Goal: Information Seeking & Learning: Learn about a topic

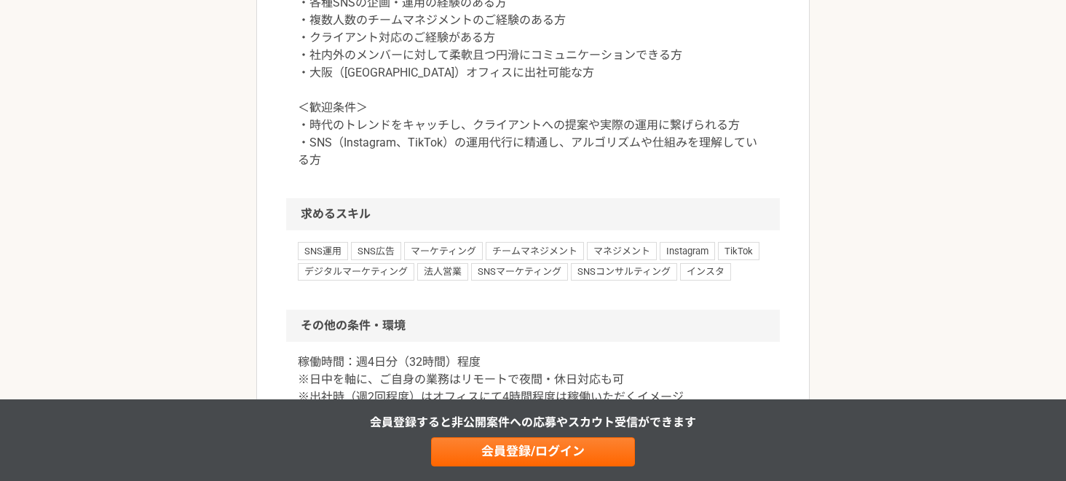
scroll to position [1337, 0]
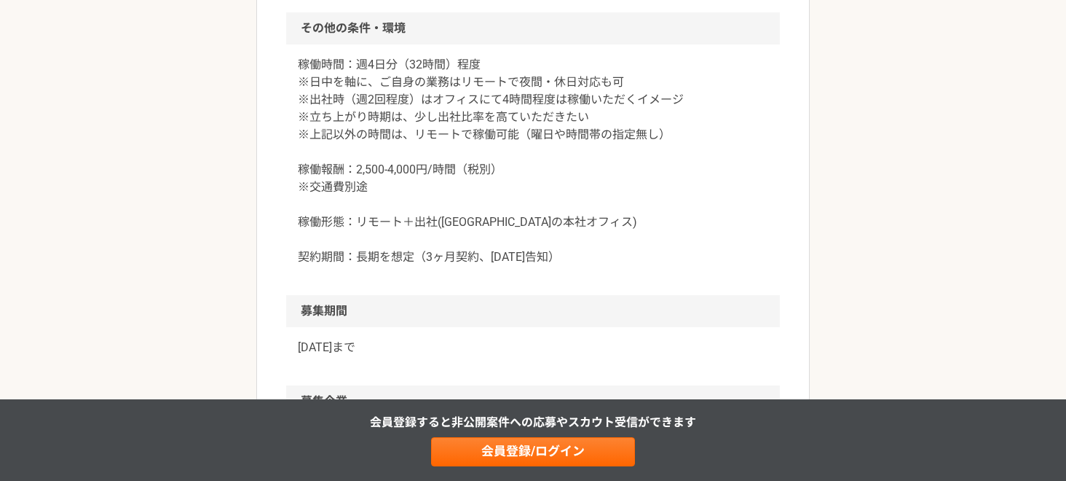
scroll to position [1633, 0]
drag, startPoint x: 358, startPoint y: 189, endPoint x: 479, endPoint y: 189, distance: 120.9
click at [479, 189] on p "稼働時間：週4日分（32時間）程度 ※日中を軸に、ご自身の業務はリモートで夜間・休日対応も可 ※出社時（週2回程度）はオフィスにて4時間程度は稼働いただくイメ…" at bounding box center [533, 160] width 470 height 210
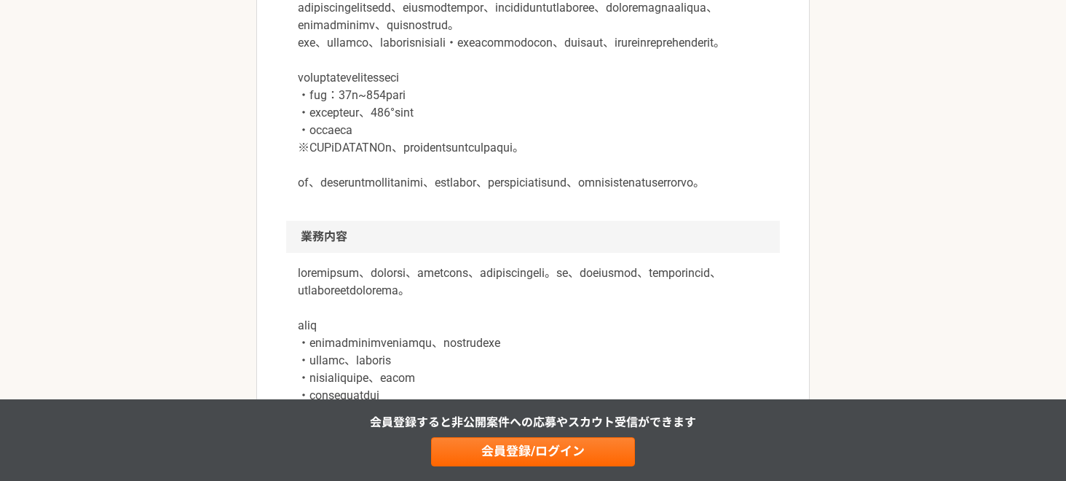
scroll to position [538, 0]
click at [567, 191] on p at bounding box center [533, 86] width 470 height 210
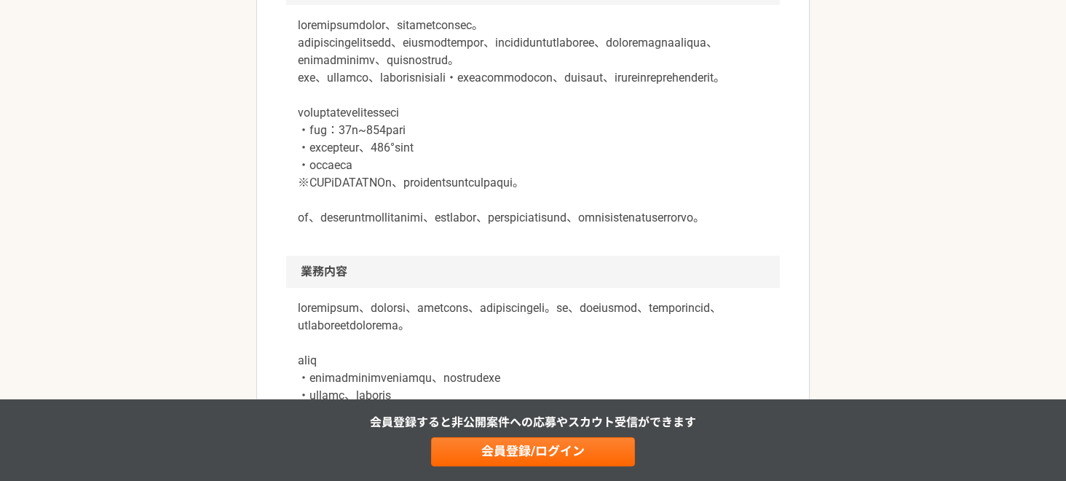
scroll to position [497, 0]
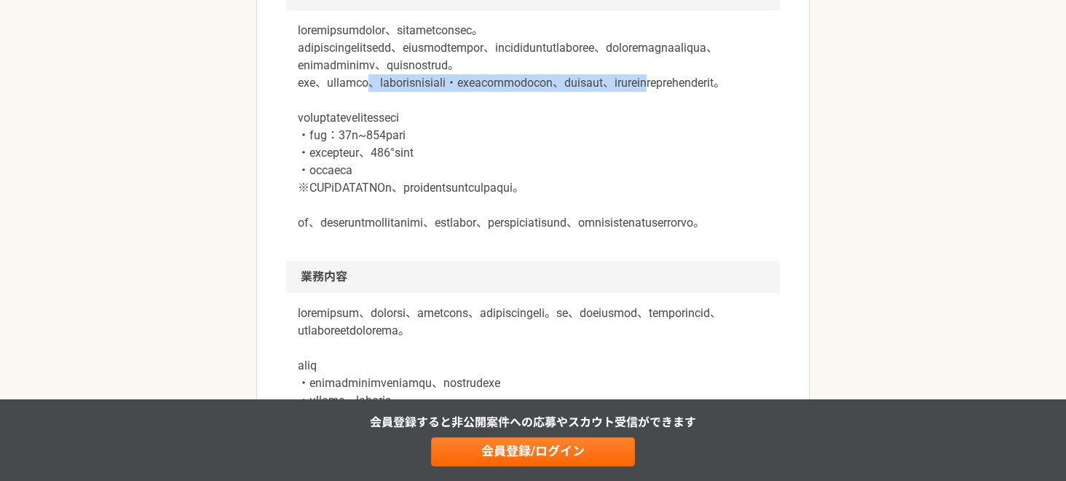
drag, startPoint x: 429, startPoint y: 95, endPoint x: 499, endPoint y: 111, distance: 72.6
click at [499, 111] on p at bounding box center [533, 127] width 470 height 210
click at [483, 105] on p at bounding box center [533, 127] width 470 height 210
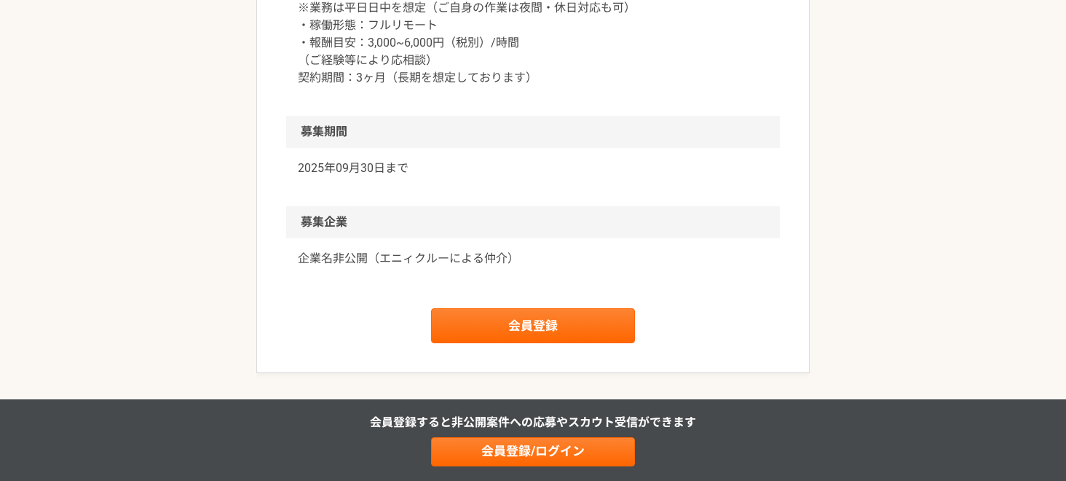
scroll to position [1552, 0]
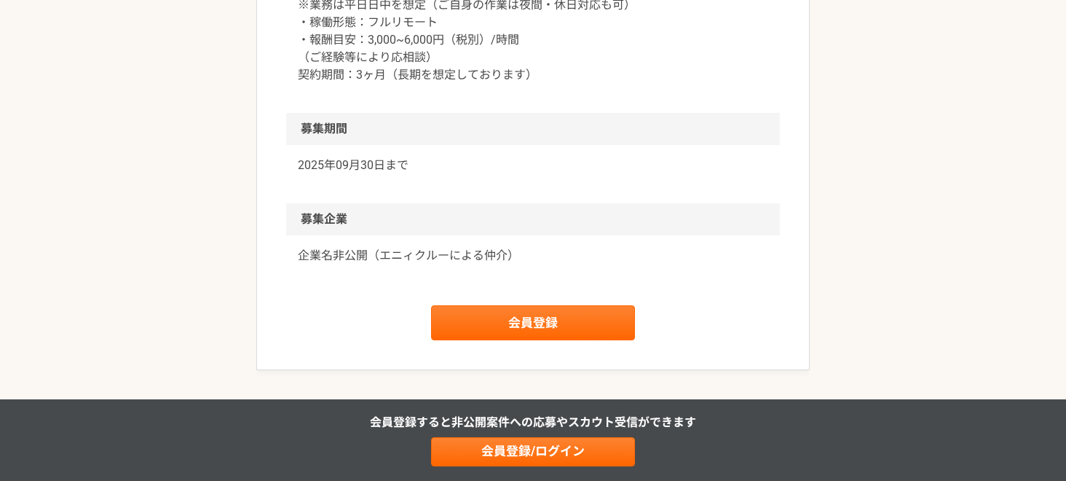
drag, startPoint x: 358, startPoint y: 93, endPoint x: 453, endPoint y: 87, distance: 94.9
click at [453, 84] on p "・稼働量：10~24時間/月 程度 ※業務は平日日中を想定（ご自身の作業は夜間・休日対応も可） ・稼働形態：フルリモート ・報酬目安：3,000~6,000円…" at bounding box center [533, 31] width 470 height 105
click at [365, 84] on p "・稼働量：10~24時間/月 程度 ※業務は平日日中を想定（ご自身の作業は夜間・休日対応も可） ・稼働形態：フルリモート ・報酬目安：3,000~6,000円…" at bounding box center [533, 31] width 470 height 105
drag, startPoint x: 346, startPoint y: 108, endPoint x: 423, endPoint y: 109, distance: 77.2
click at [423, 84] on p "・稼働量：10~24時間/月 程度 ※業務は平日日中を想定（ご自身の作業は夜間・休日対応も可） ・稼働形態：フルリモート ・報酬目安：3,000~6,000円…" at bounding box center [533, 31] width 470 height 105
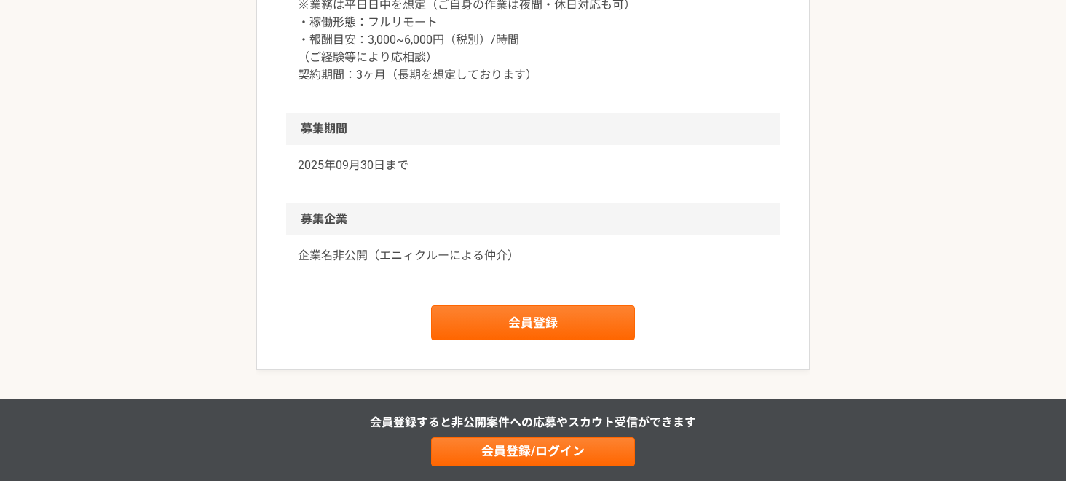
click at [450, 84] on p "・稼働量：10~24時間/月 程度 ※業務は平日日中を想定（ご自身の作業は夜間・休日対応も可） ・稼働形態：フルリモート ・報酬目安：3,000~6,000円…" at bounding box center [533, 31] width 470 height 105
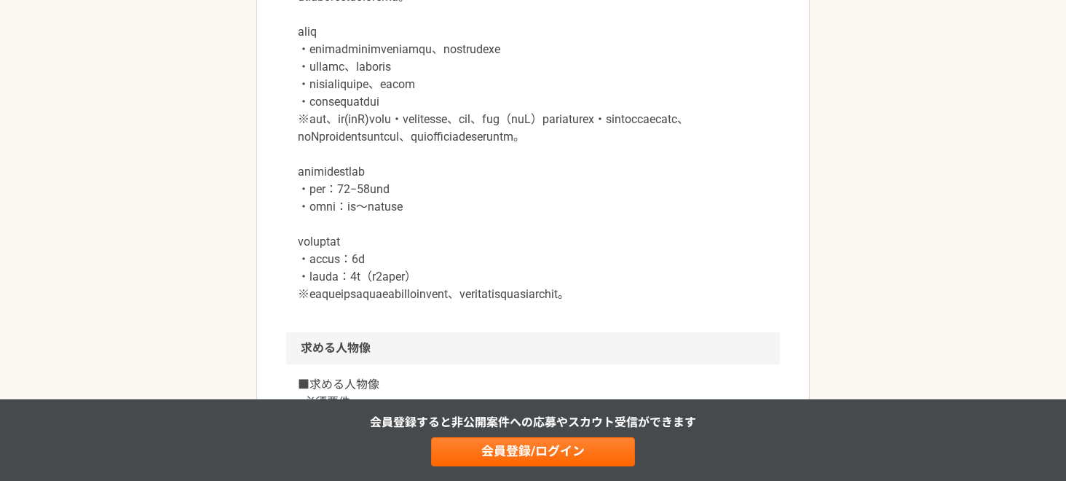
scroll to position [829, 0]
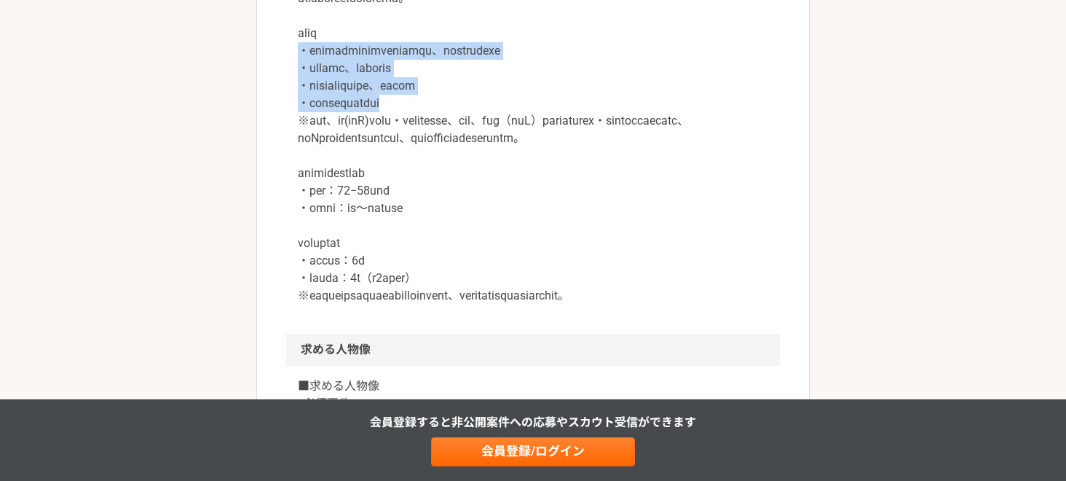
drag, startPoint x: 293, startPoint y: 117, endPoint x: 451, endPoint y: 172, distance: 167.2
click at [451, 172] on div at bounding box center [533, 147] width 494 height 373
click at [457, 178] on p at bounding box center [533, 138] width 470 height 332
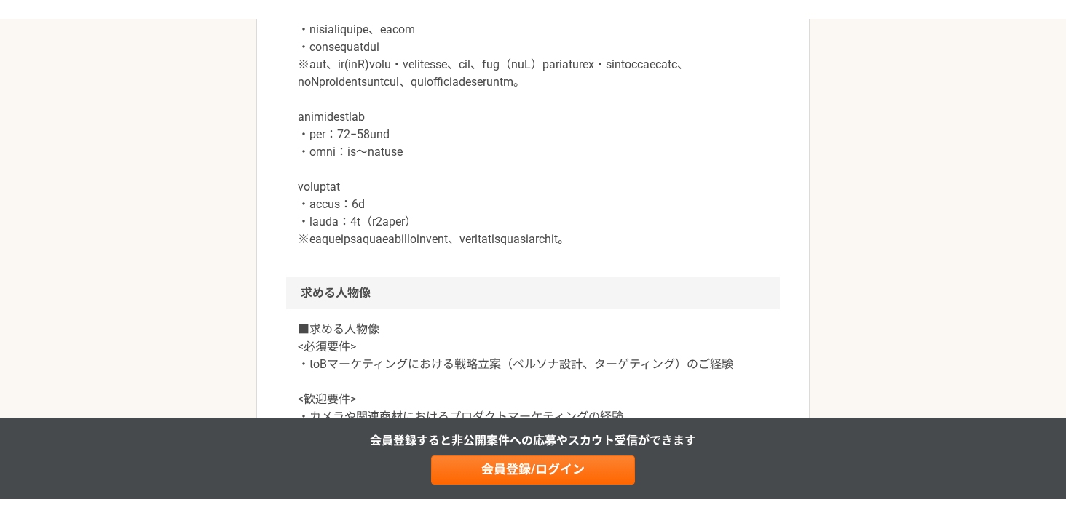
scroll to position [903, 0]
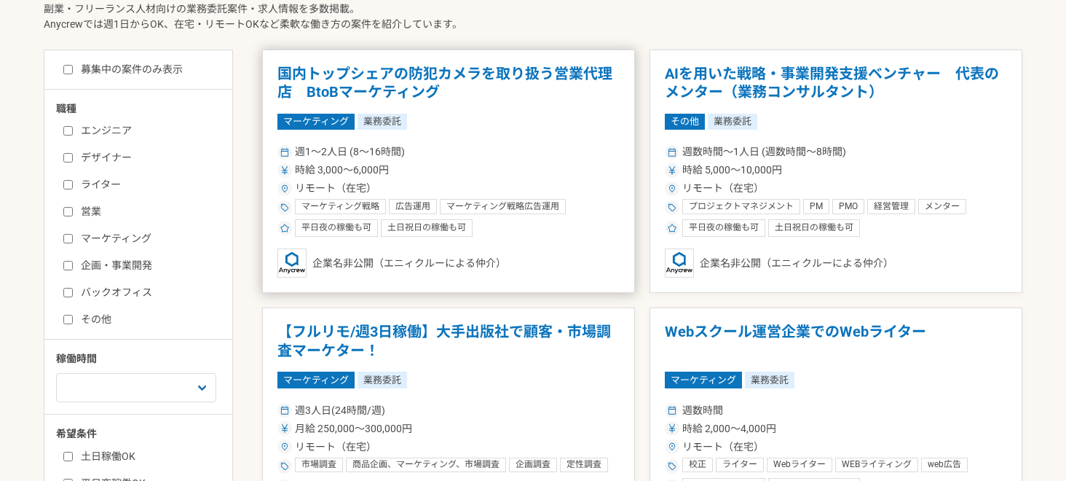
scroll to position [384, 0]
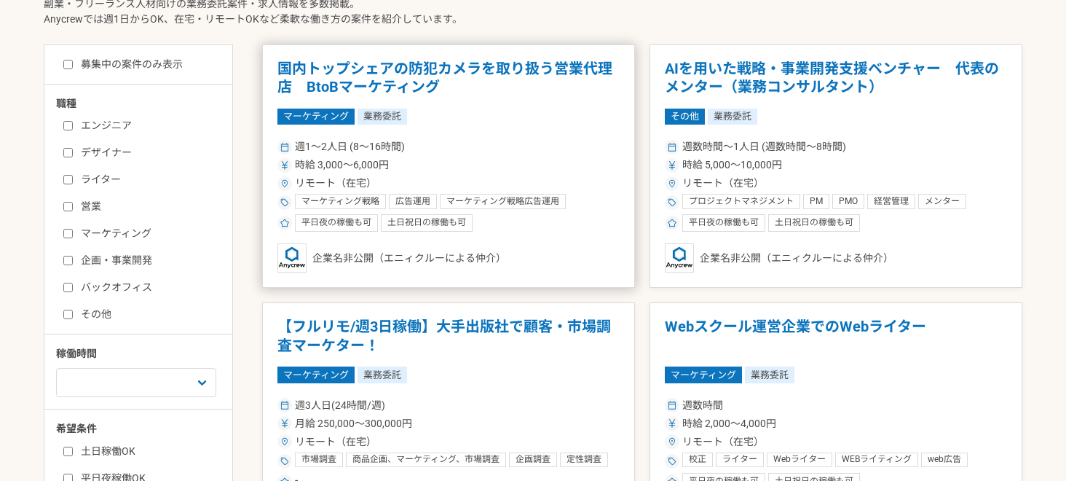
click at [481, 106] on article "国内トップシェアの防犯カメラを取り扱う営業代理店　BtoBマーケティング マーケティング 業務委託 週1〜2人日 (8〜16時間) 時給 3,000〜6,00…" at bounding box center [448, 166] width 373 height 244
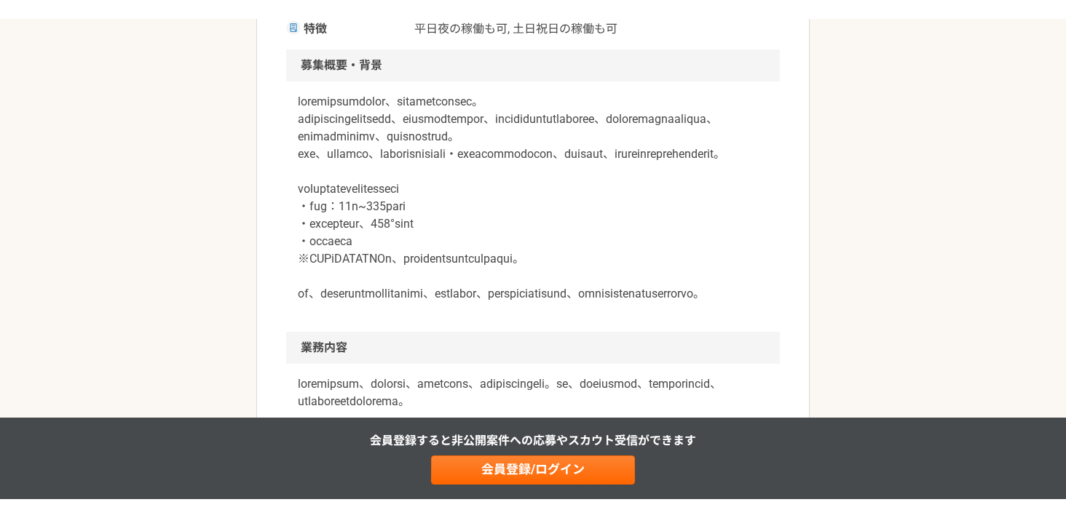
scroll to position [398, 0]
